Goal: Information Seeking & Learning: Learn about a topic

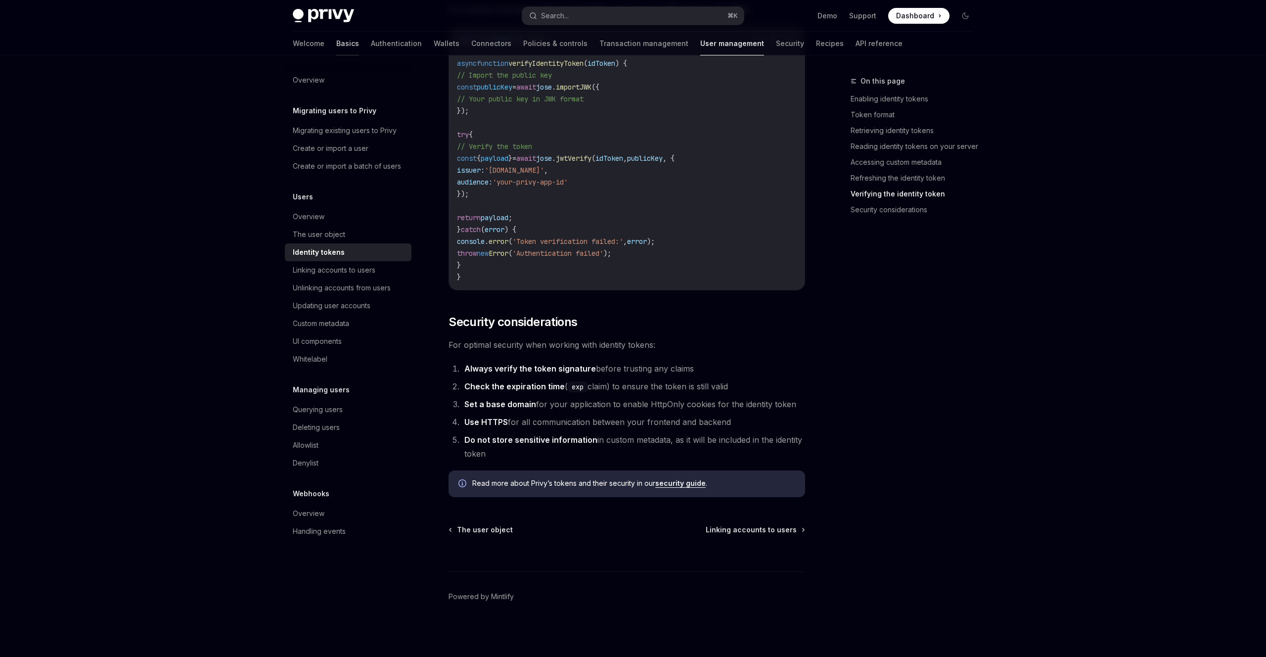
scroll to position [3075, 0]
click at [336, 46] on link "Basics" at bounding box center [347, 44] width 23 height 24
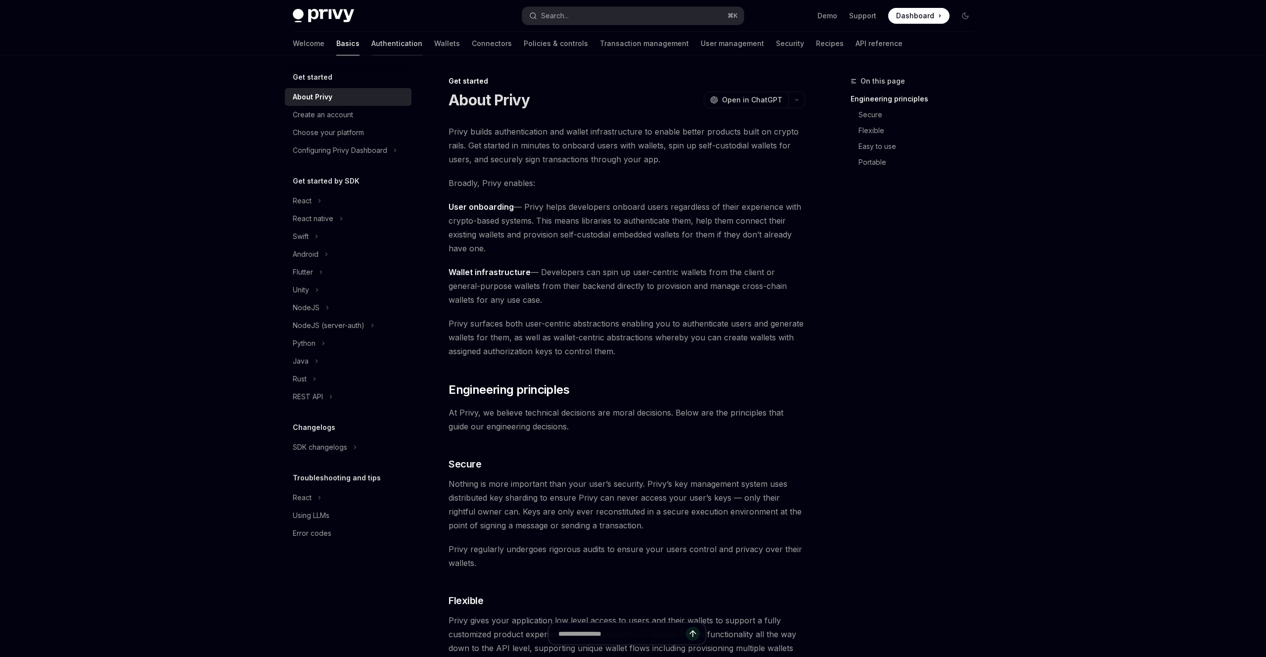
click at [371, 45] on link "Authentication" at bounding box center [396, 44] width 51 height 24
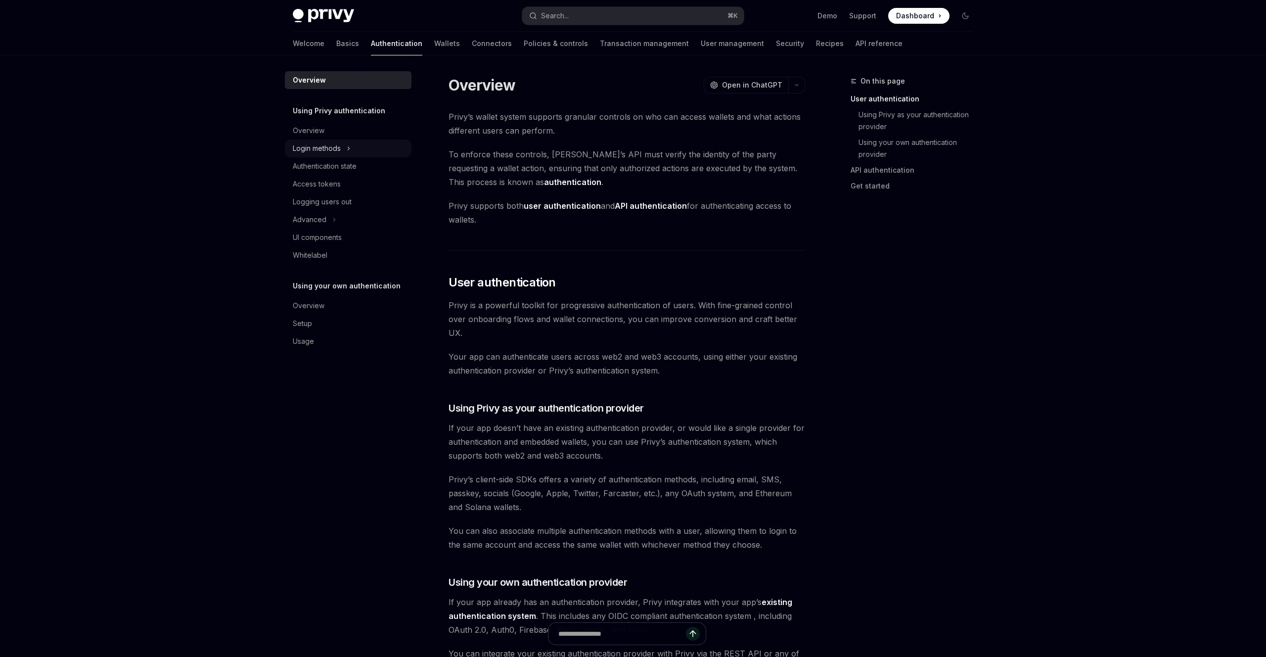
click at [332, 152] on div "Login methods" at bounding box center [317, 148] width 48 height 12
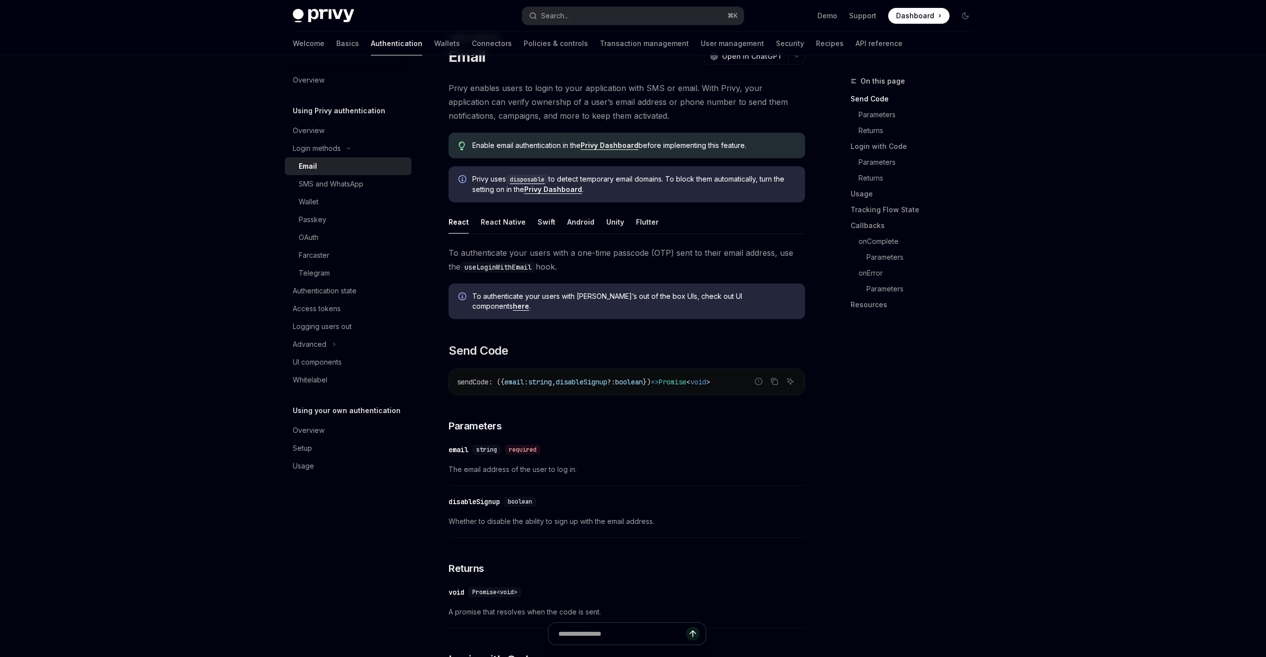
scroll to position [56, 0]
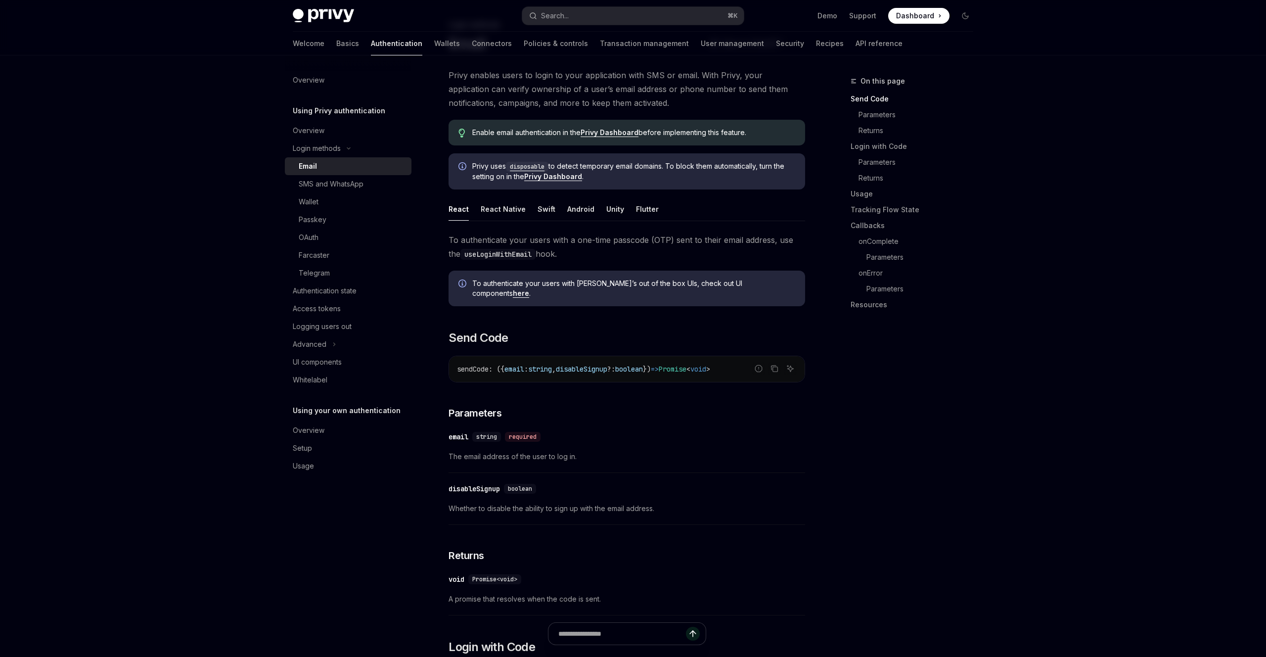
click at [318, 163] on div "Email" at bounding box center [352, 166] width 107 height 12
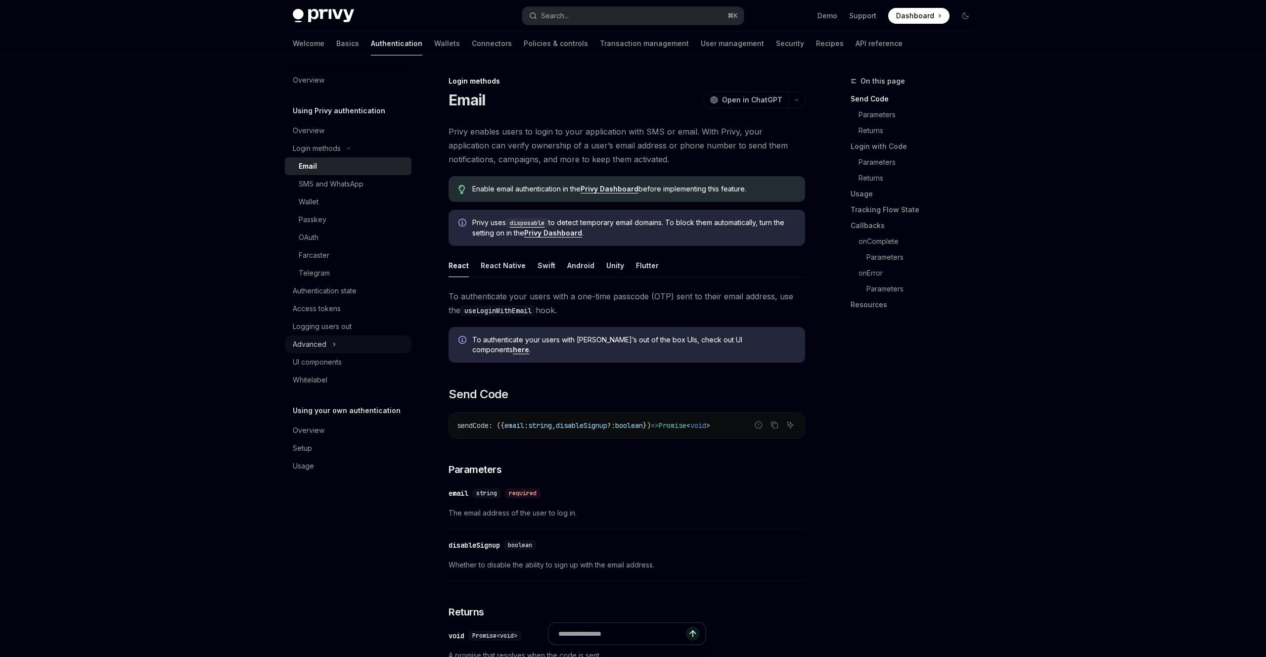
click at [332, 341] on icon "Toggle Advanced section" at bounding box center [334, 344] width 4 height 12
click at [331, 293] on div "Authentication state" at bounding box center [325, 291] width 64 height 12
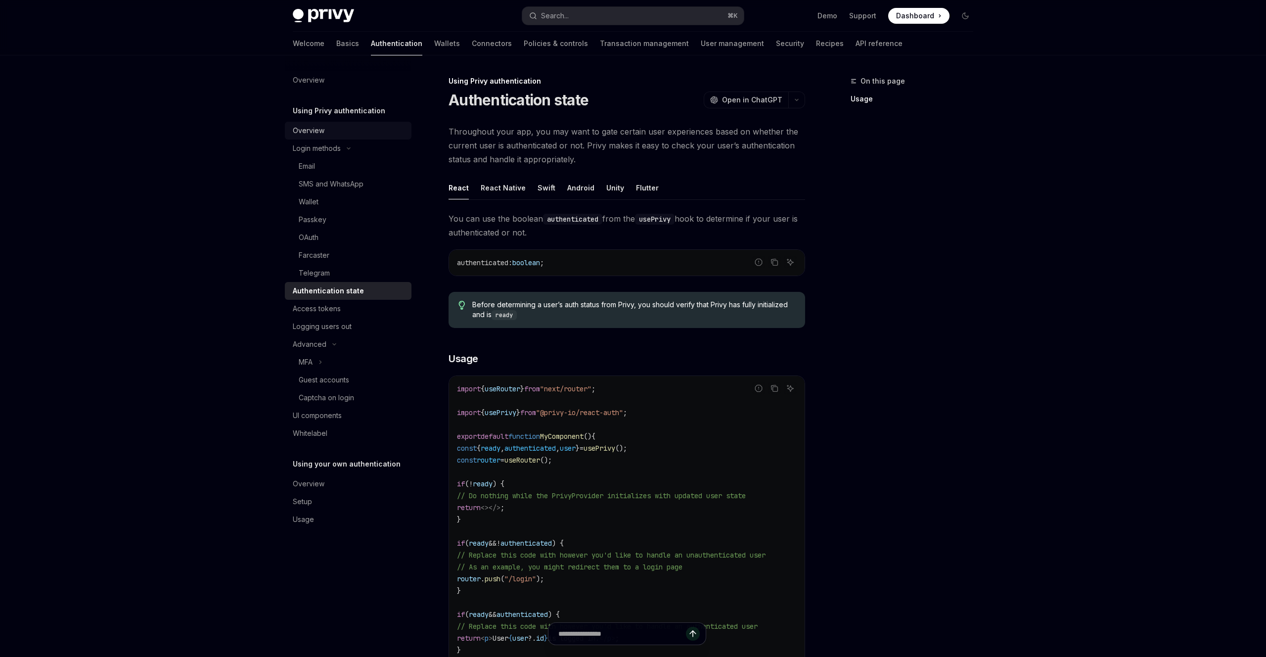
click at [310, 125] on div "Overview" at bounding box center [309, 131] width 32 height 12
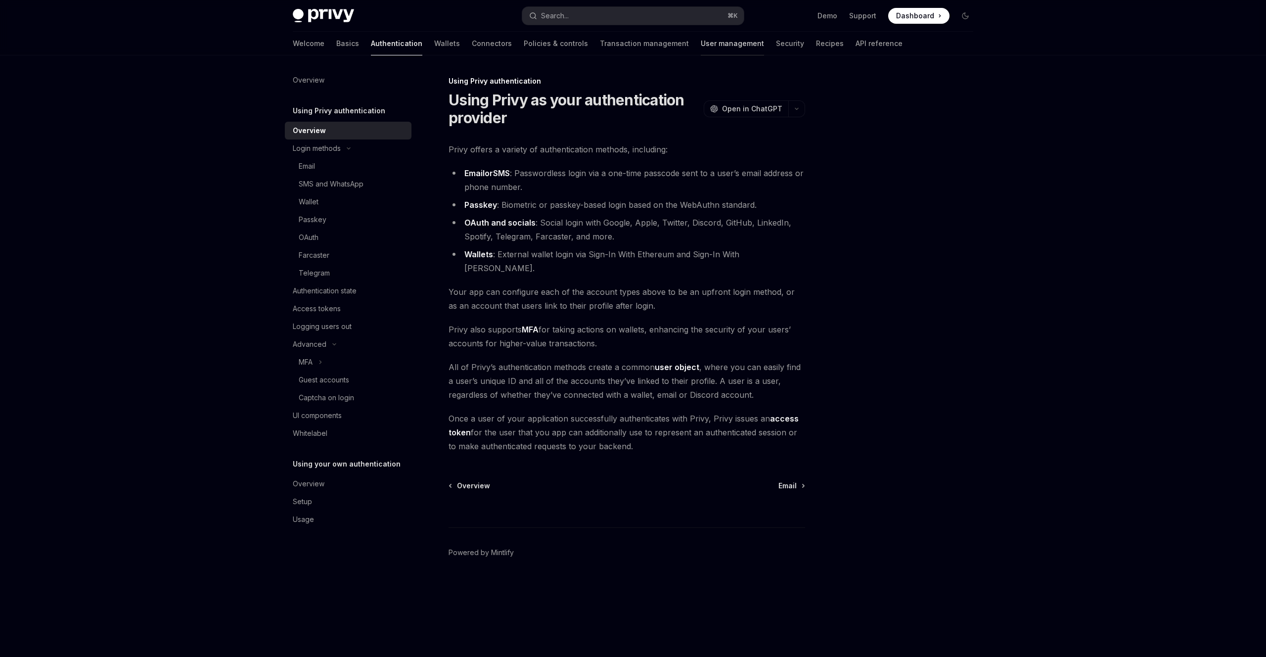
click at [701, 48] on link "User management" at bounding box center [732, 44] width 63 height 24
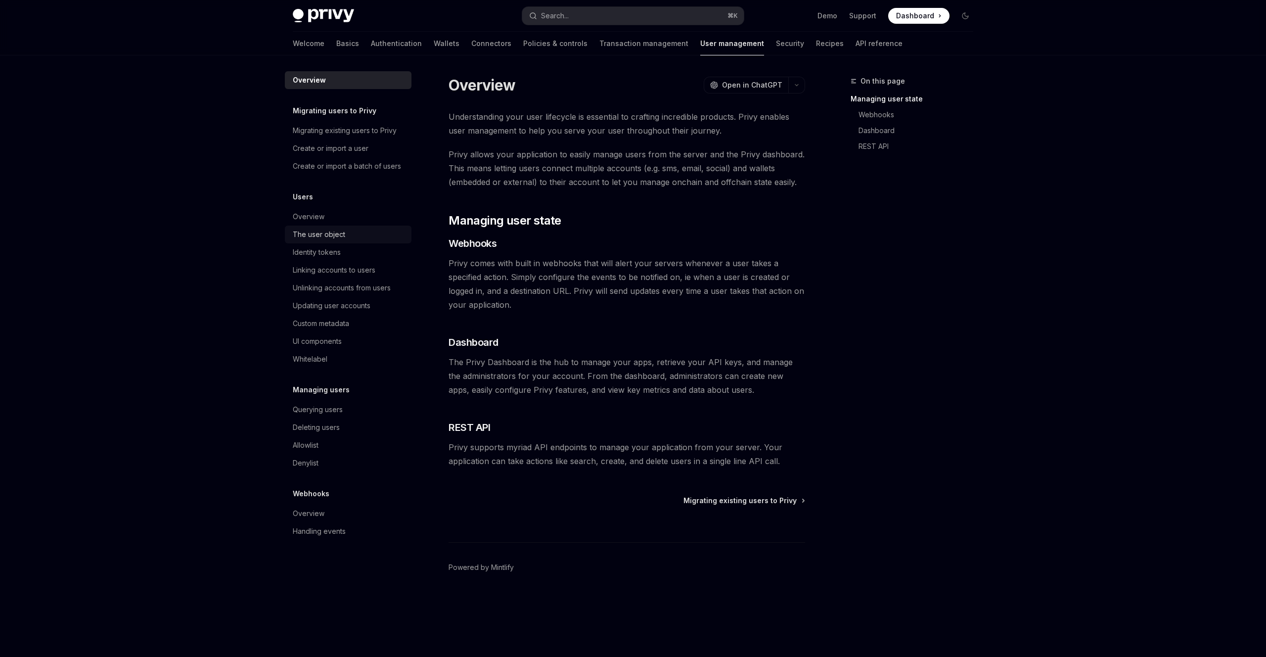
click at [320, 235] on div "The user object" at bounding box center [319, 235] width 52 height 12
type textarea "*"
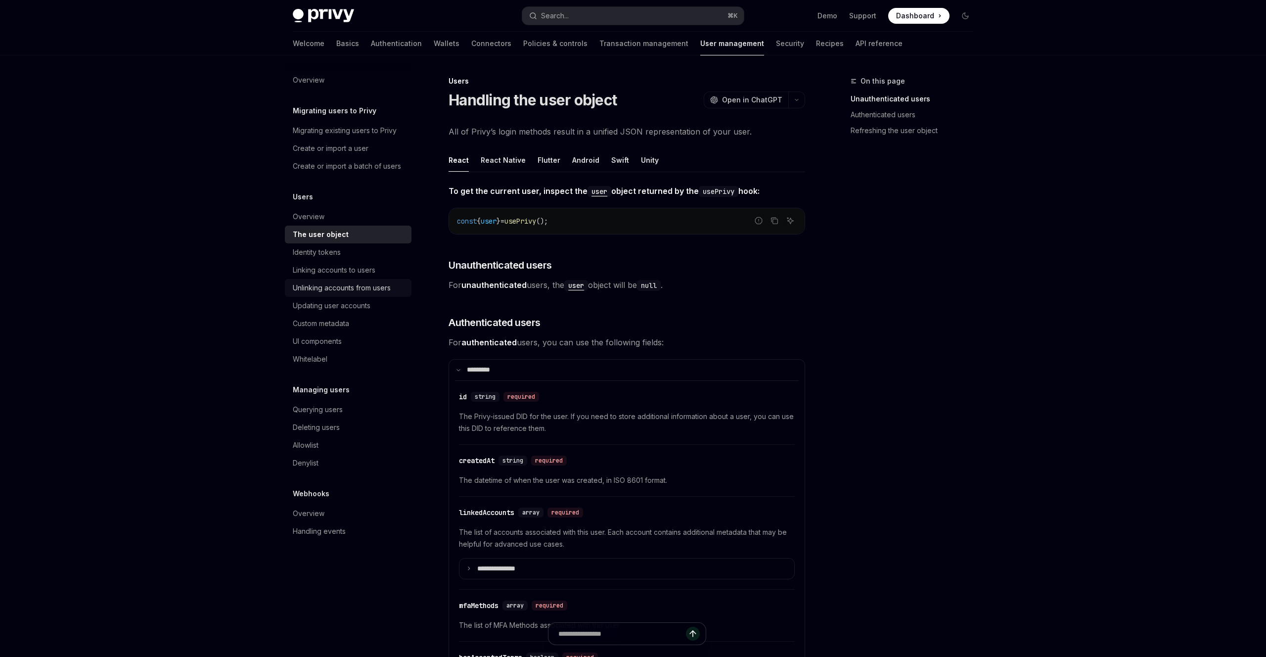
scroll to position [0, 0]
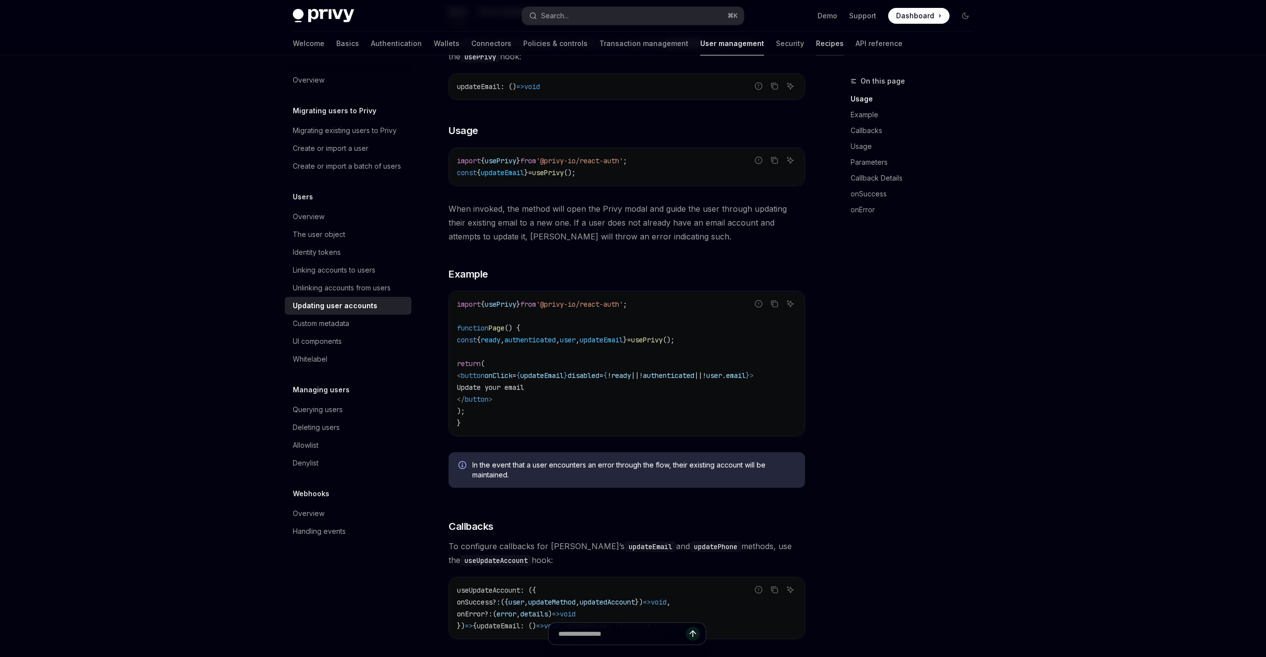
click at [816, 43] on link "Recipes" at bounding box center [830, 44] width 28 height 24
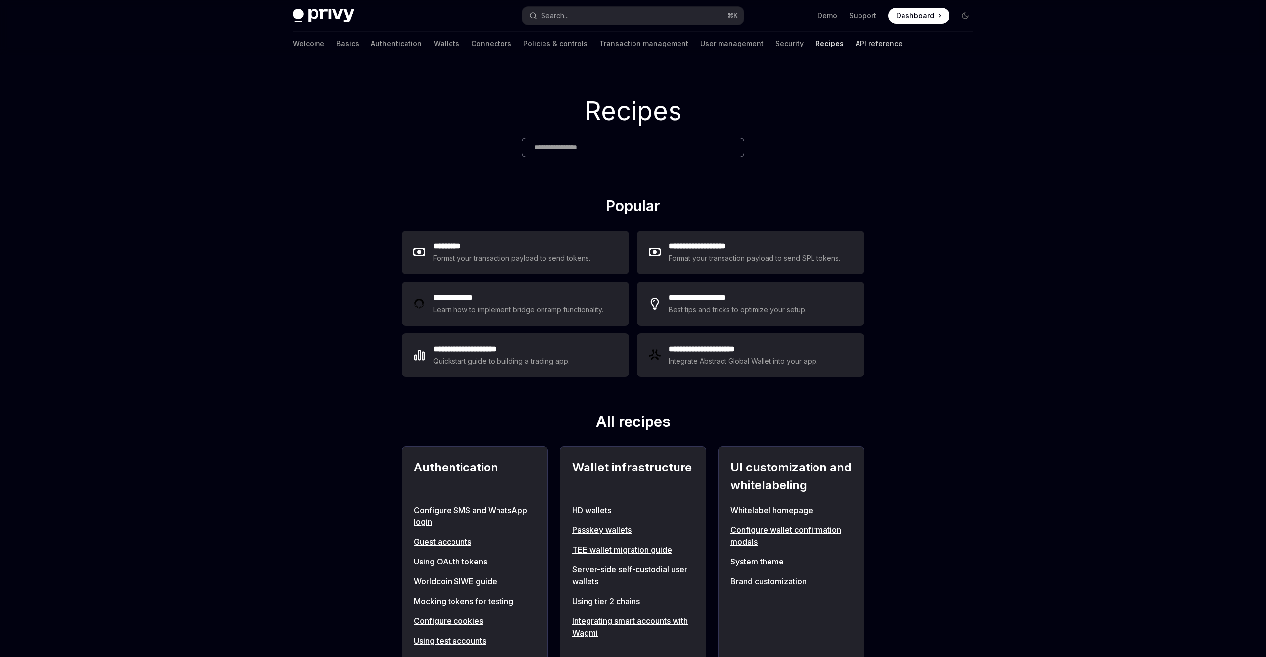
click at [856, 43] on link "API reference" at bounding box center [879, 44] width 47 height 24
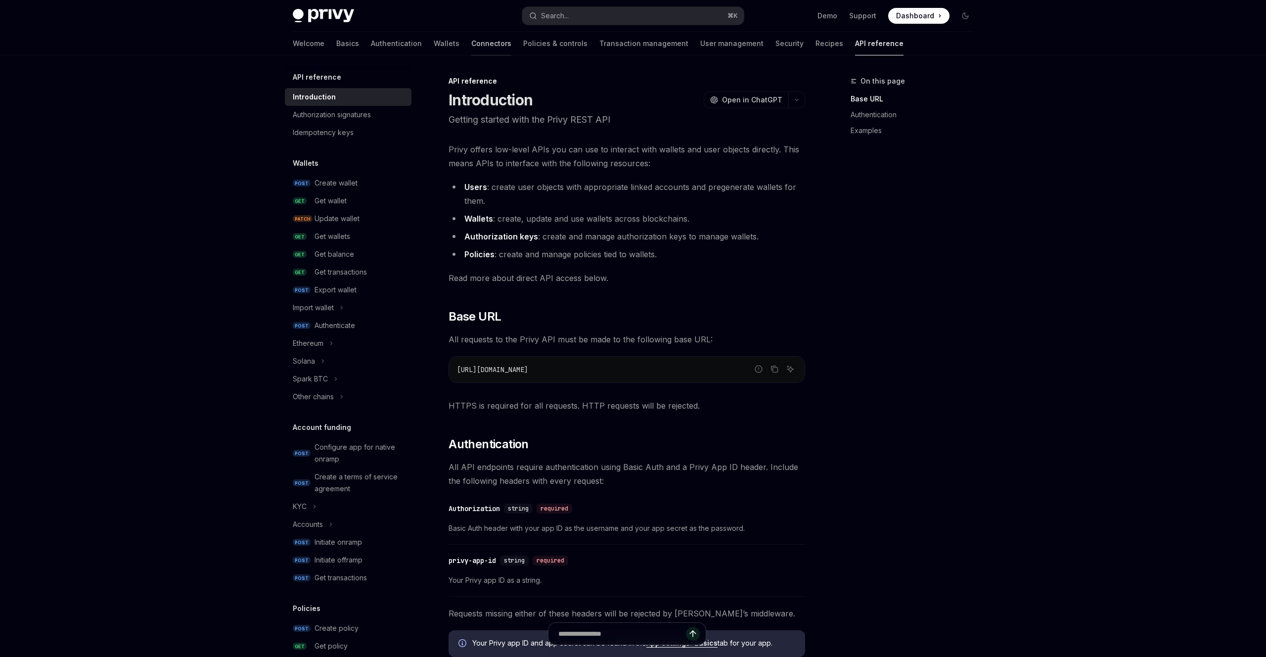
click at [471, 42] on link "Connectors" at bounding box center [491, 44] width 40 height 24
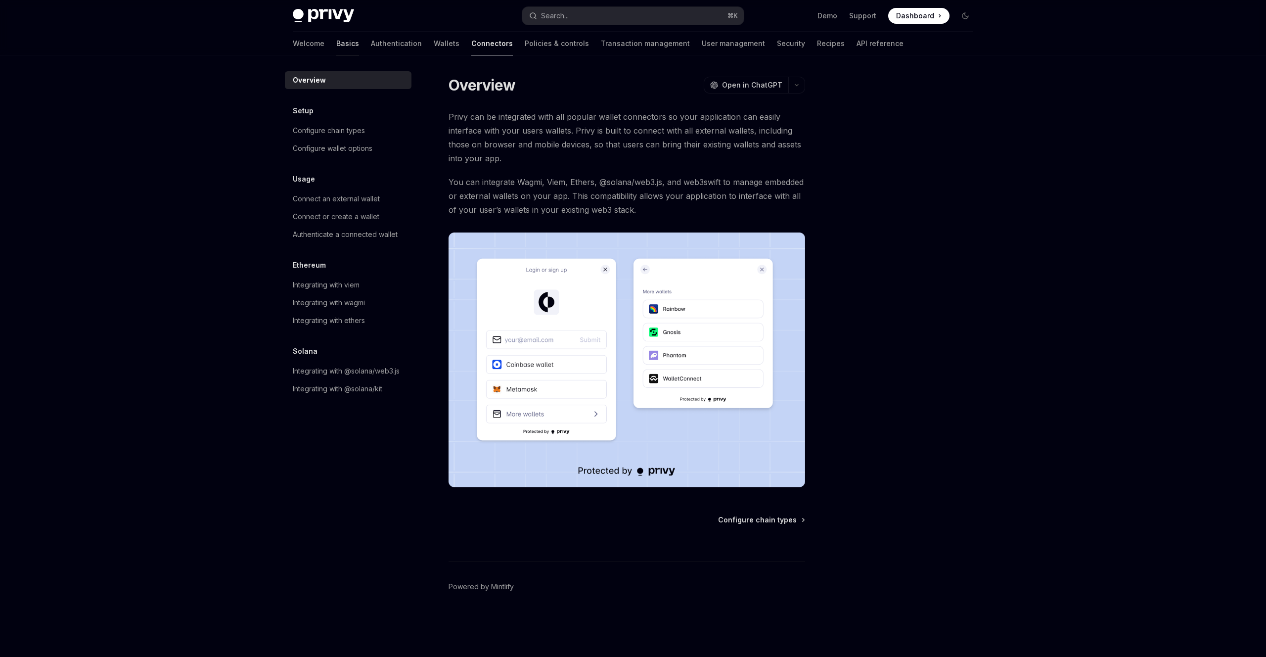
click at [336, 41] on link "Basics" at bounding box center [347, 44] width 23 height 24
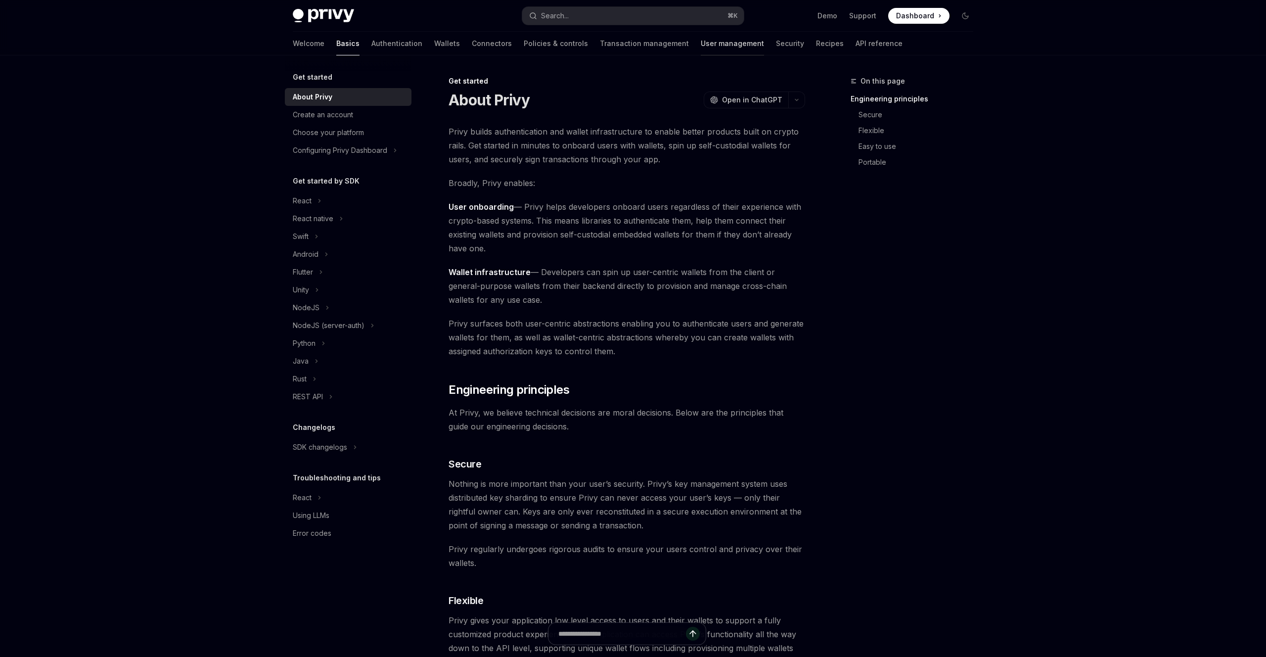
click at [701, 41] on link "User management" at bounding box center [732, 44] width 63 height 24
type textarea "*"
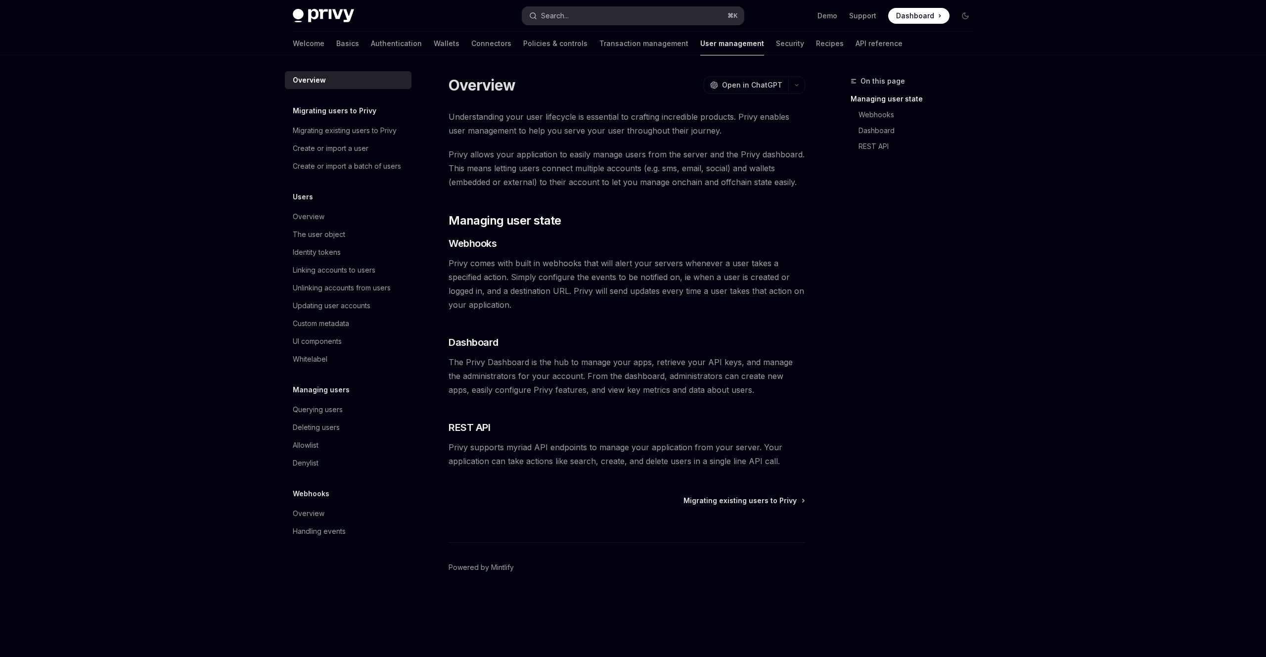
click at [593, 19] on button "Search... ⌘ K" at bounding box center [633, 16] width 222 height 18
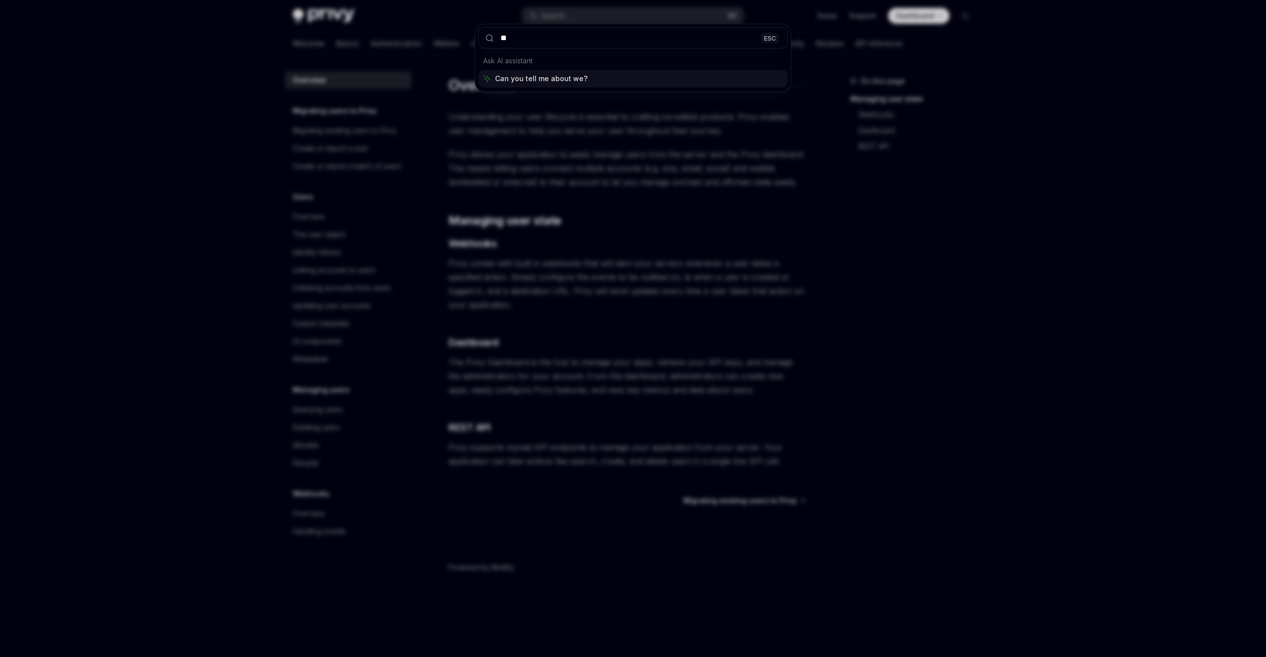
type input "***"
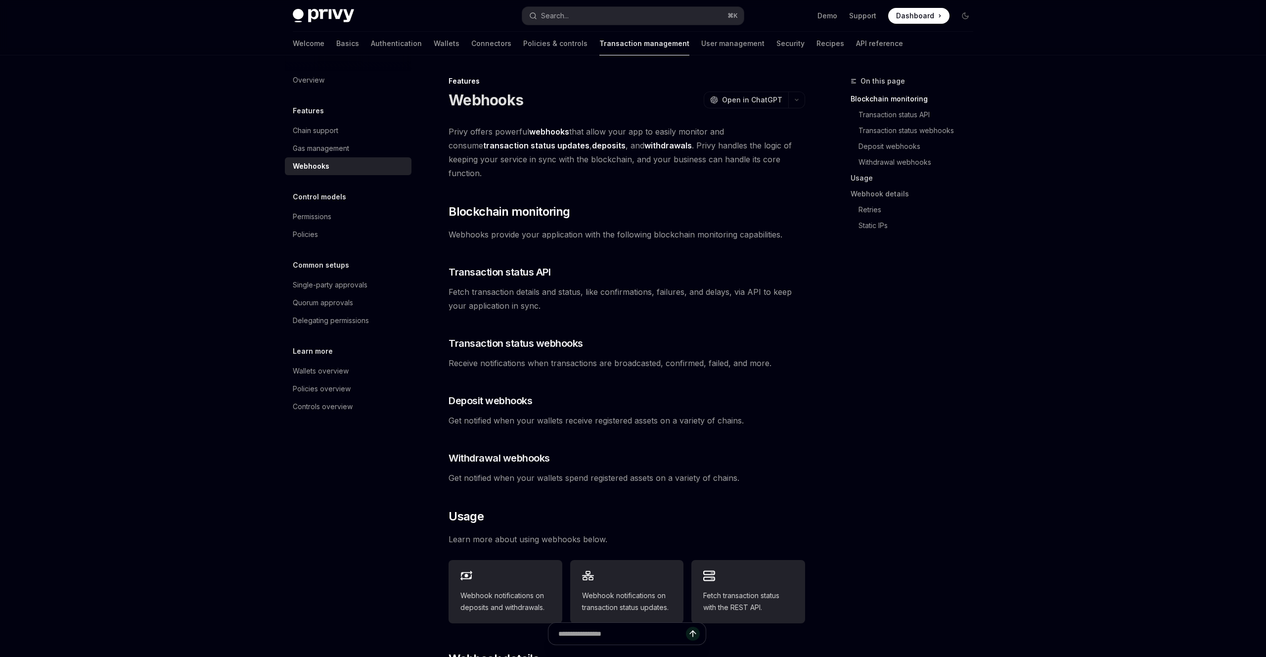
click at [872, 180] on link "Usage" at bounding box center [916, 178] width 131 height 16
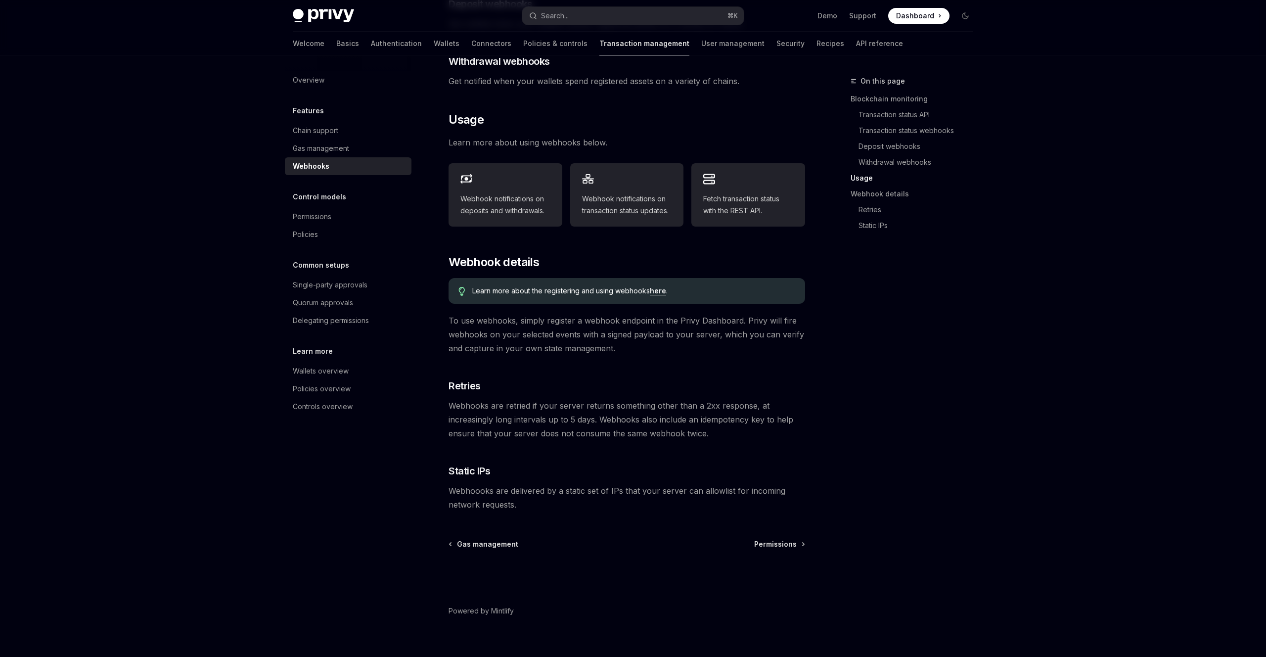
scroll to position [397, 0]
click at [872, 194] on link "Webhook details" at bounding box center [916, 194] width 131 height 16
click at [871, 208] on link "Retries" at bounding box center [916, 210] width 131 height 16
click at [871, 225] on link "Static IPs" at bounding box center [916, 226] width 131 height 16
click at [868, 178] on link "Usage" at bounding box center [916, 178] width 131 height 16
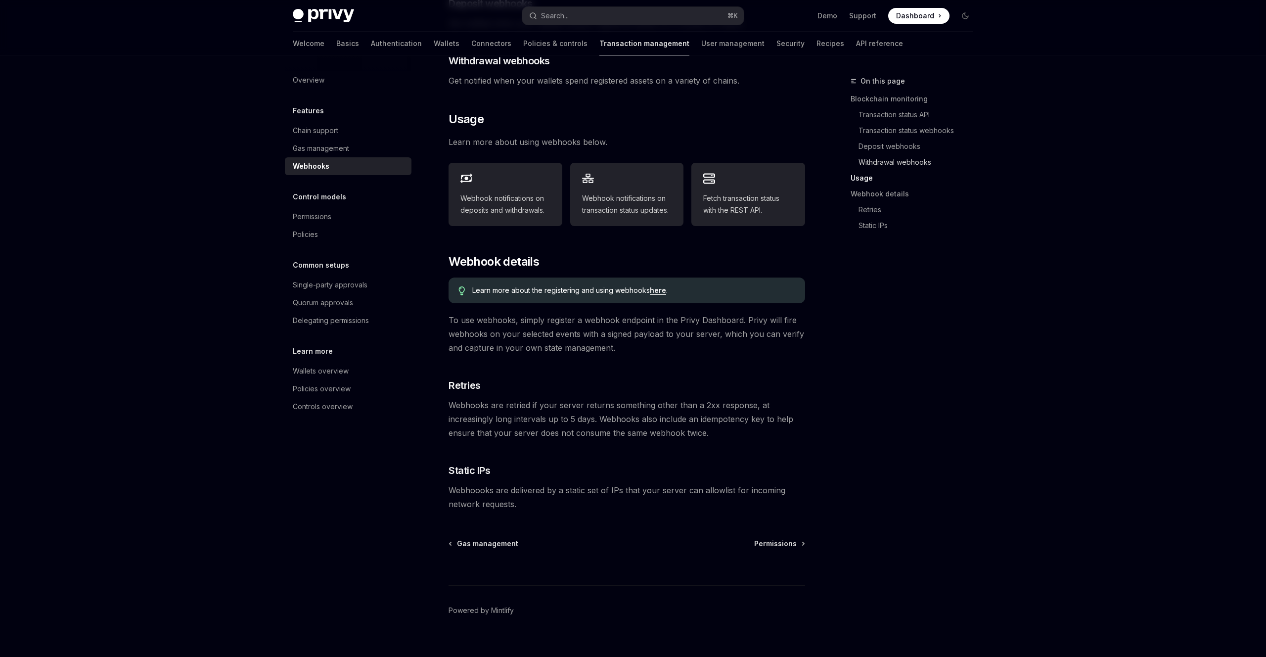
click at [869, 162] on link "Withdrawal webhooks" at bounding box center [916, 162] width 131 height 16
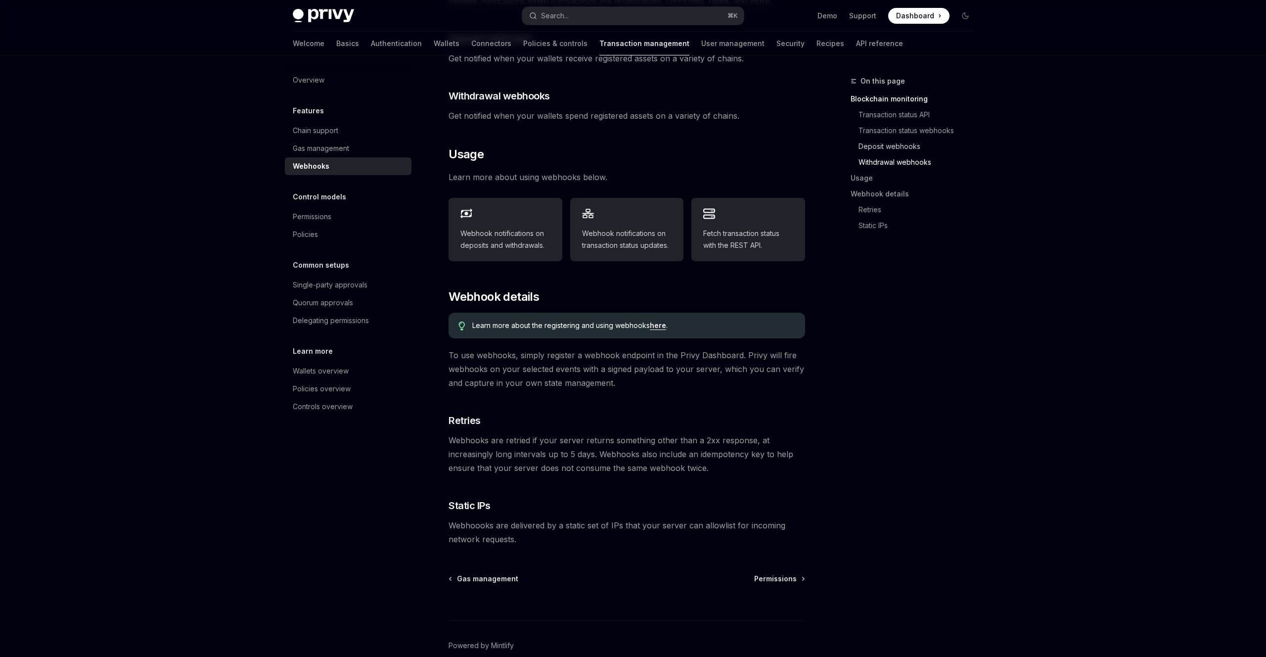
click at [870, 144] on link "Deposit webhooks" at bounding box center [916, 146] width 131 height 16
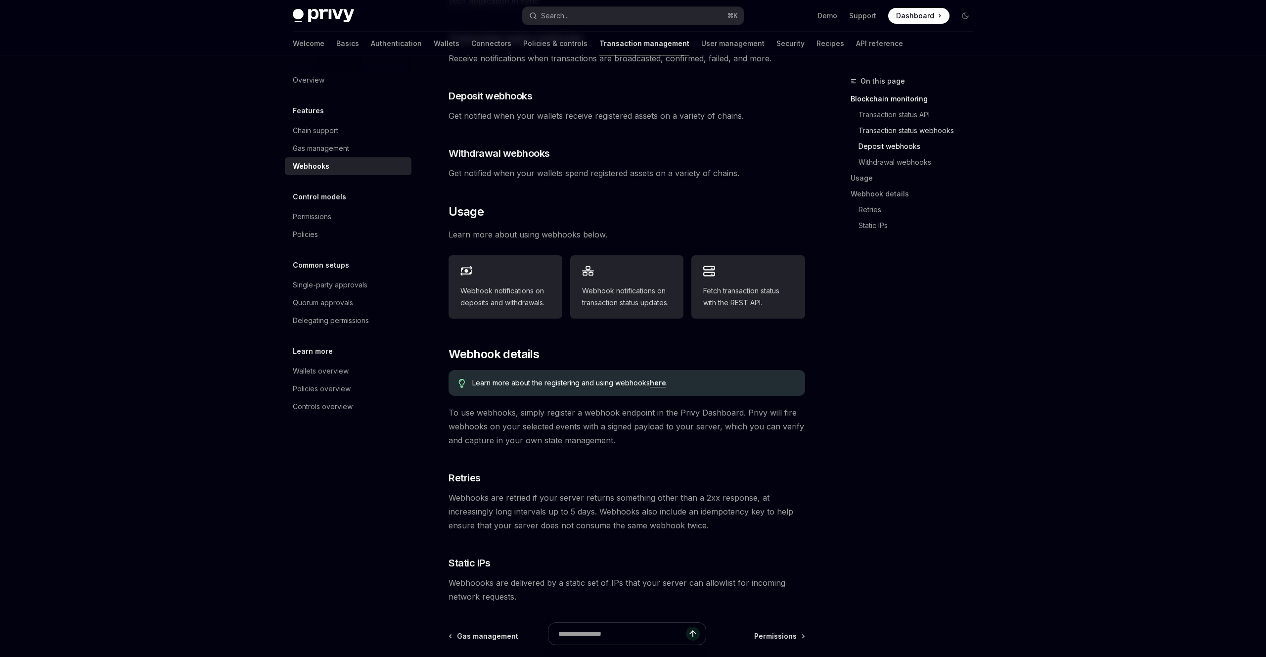
click at [871, 128] on link "Transaction status webhooks" at bounding box center [916, 131] width 131 height 16
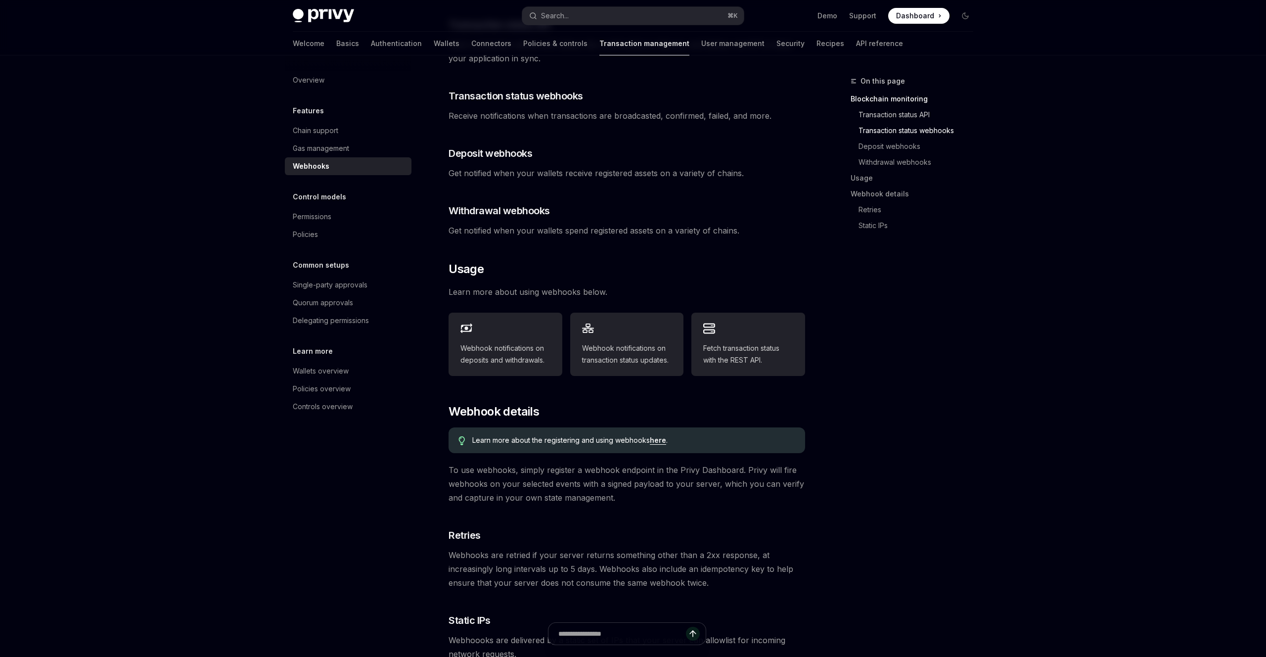
click at [874, 115] on link "Transaction status API" at bounding box center [916, 115] width 131 height 16
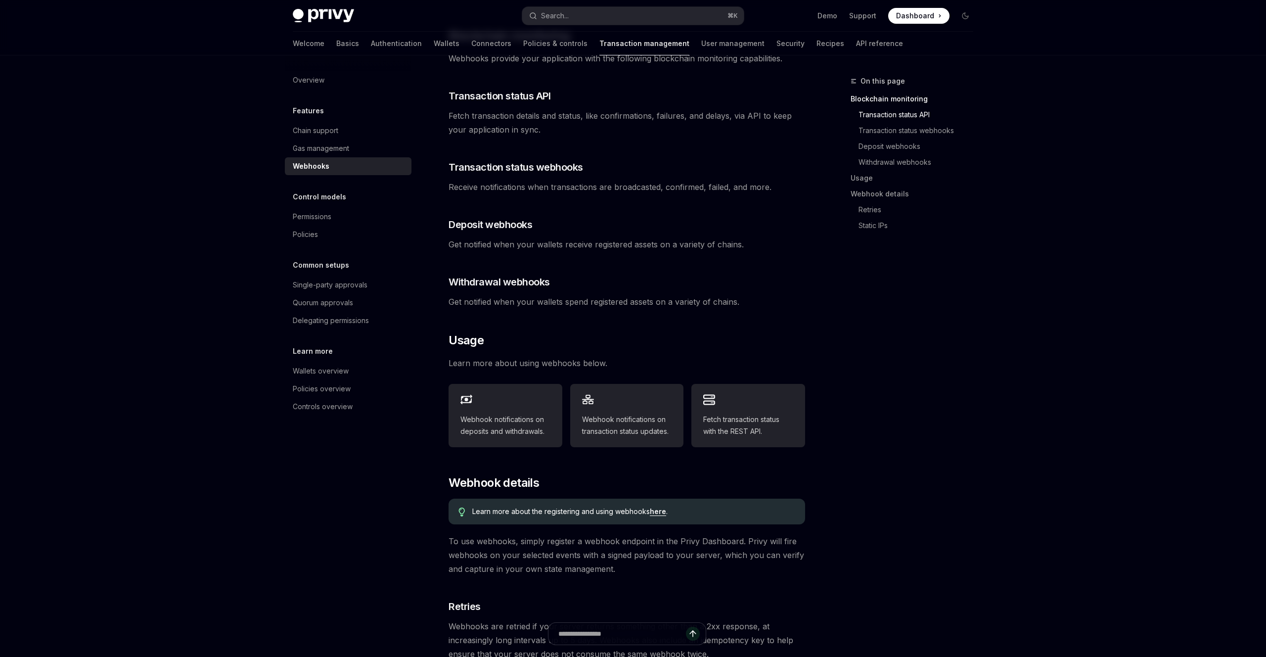
click at [875, 101] on link "Blockchain monitoring" at bounding box center [916, 99] width 131 height 16
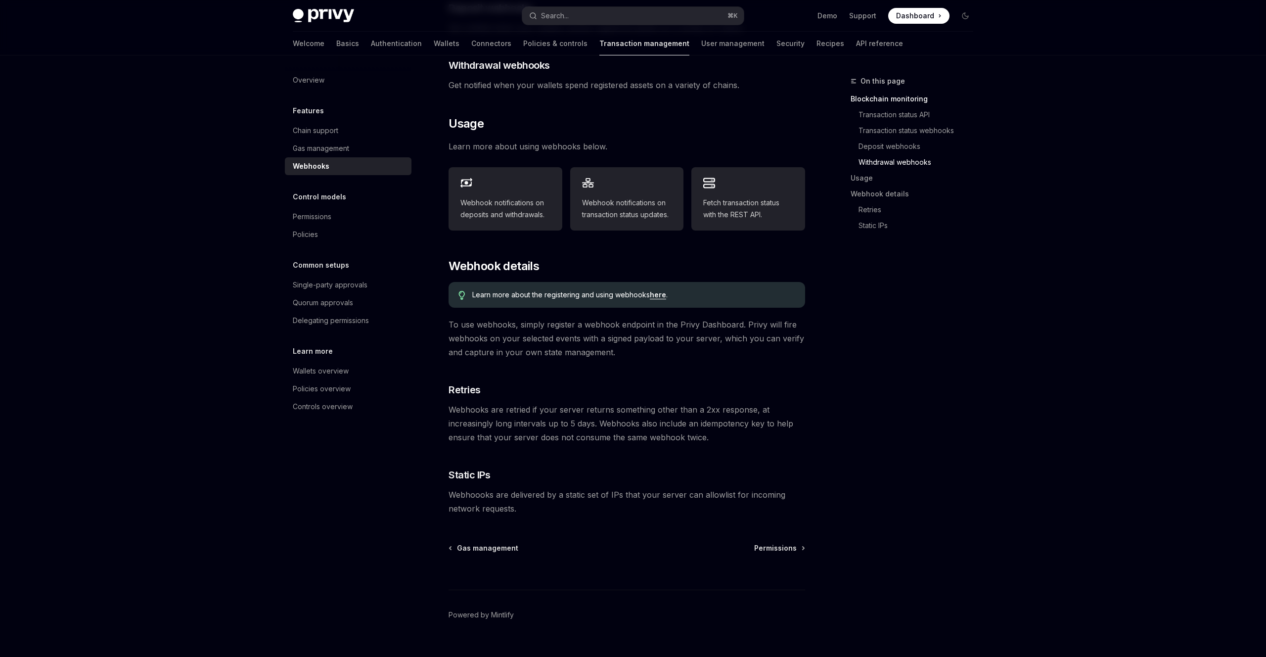
scroll to position [397, 0]
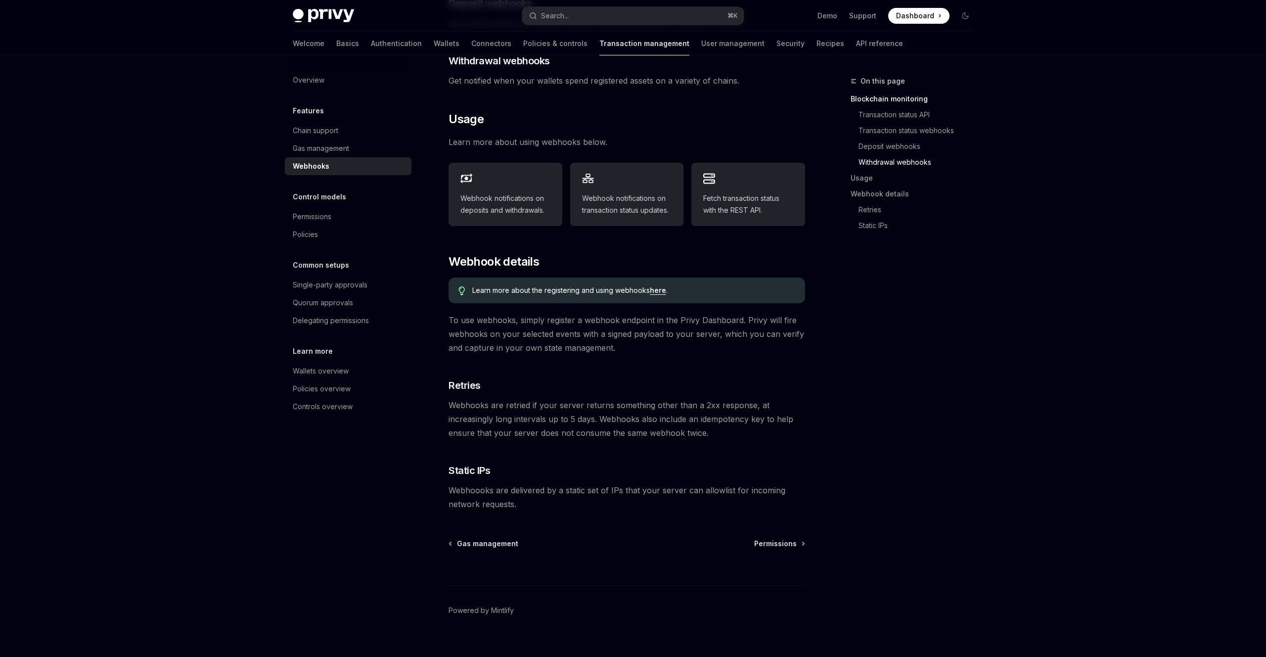
click at [663, 286] on link "here" at bounding box center [658, 290] width 16 height 9
type textarea "*"
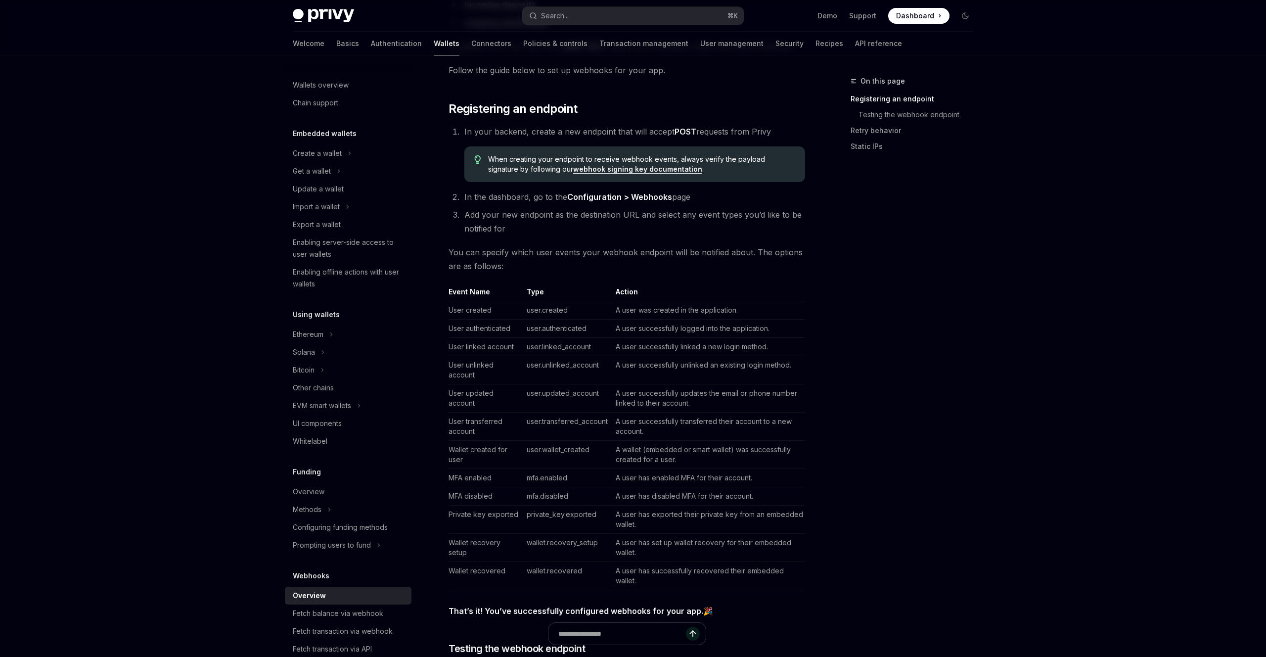
scroll to position [168, 0]
